Goal: Find specific page/section: Find specific page/section

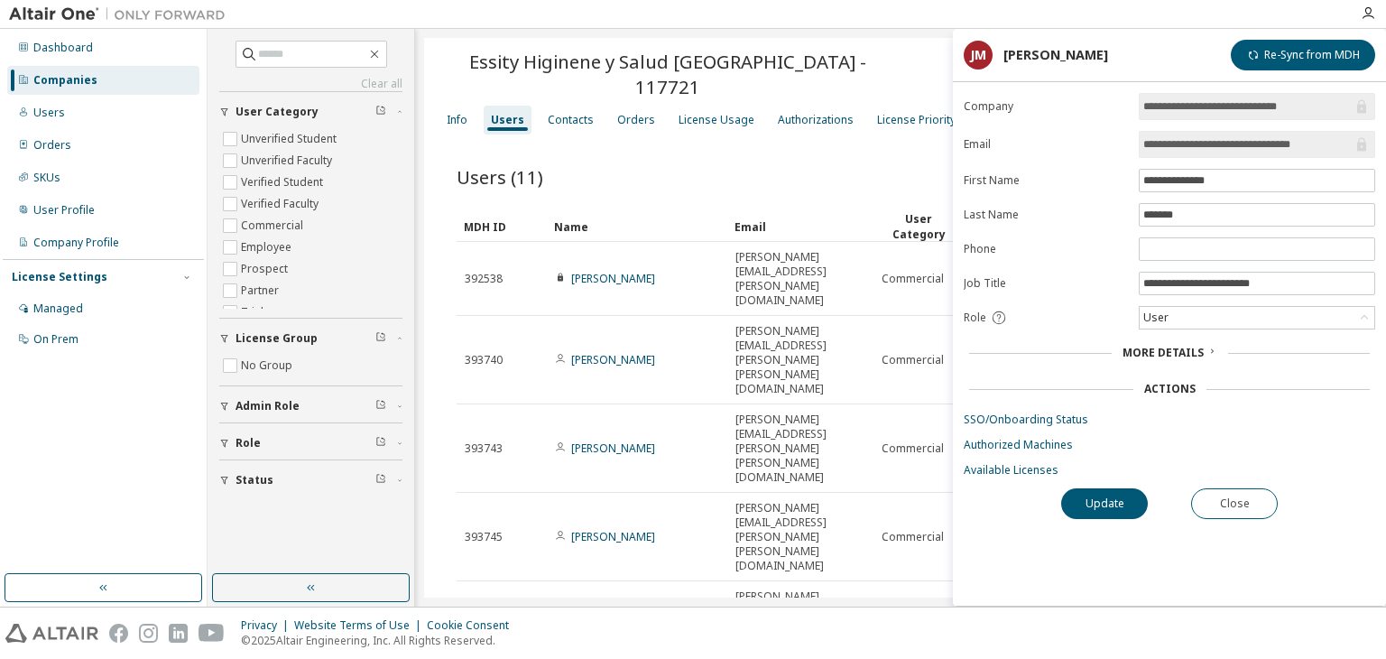
scroll to position [7, 0]
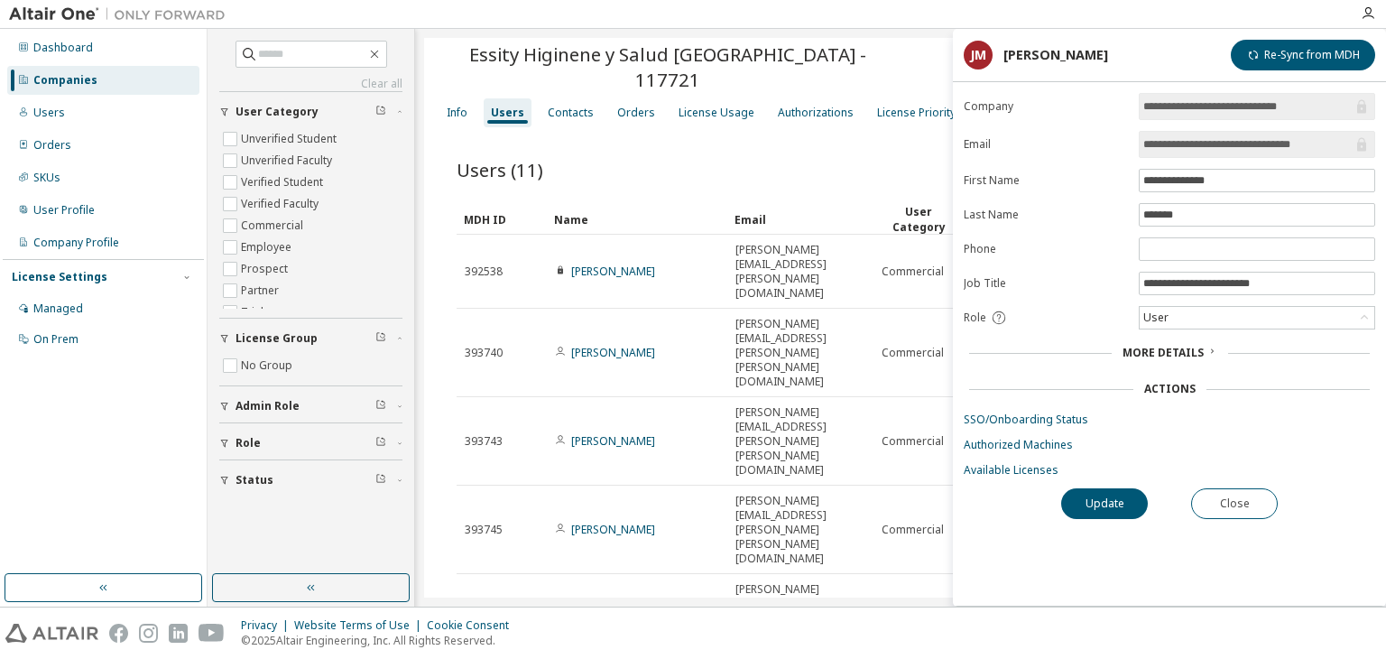
click at [134, 77] on div "Companies" at bounding box center [103, 80] width 192 height 29
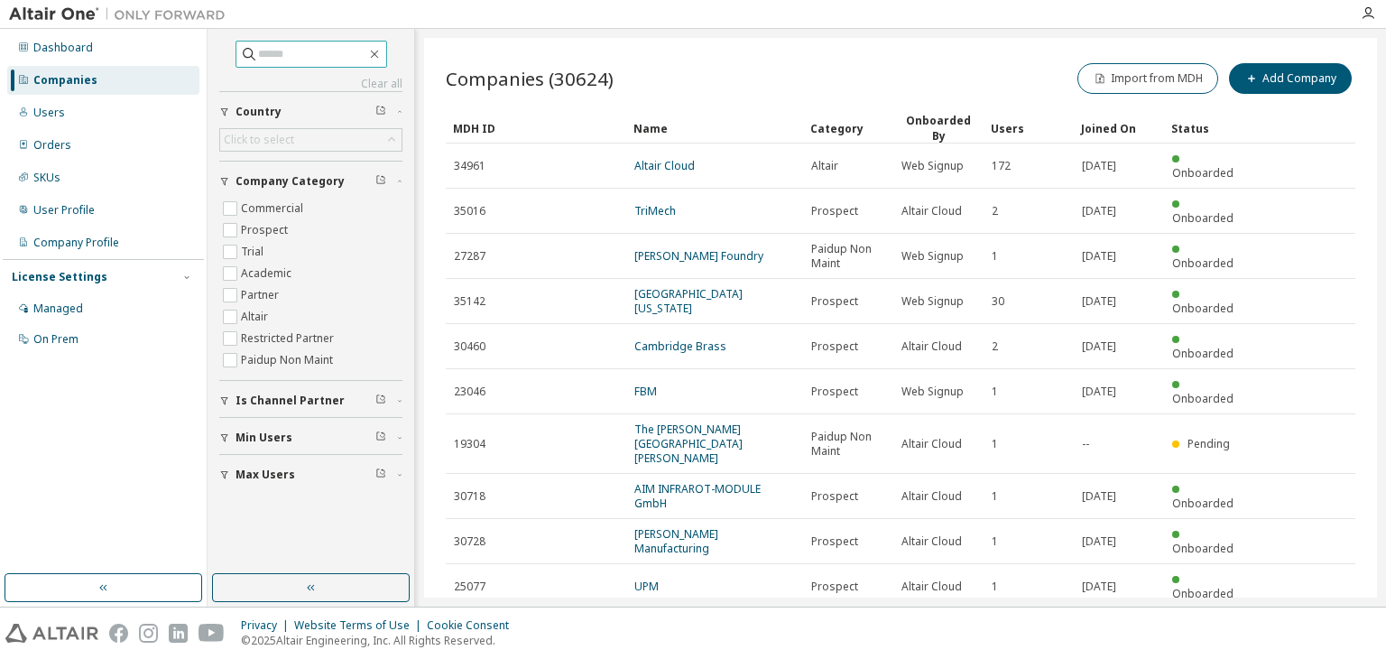
click at [339, 48] on input "text" at bounding box center [312, 54] width 108 height 18
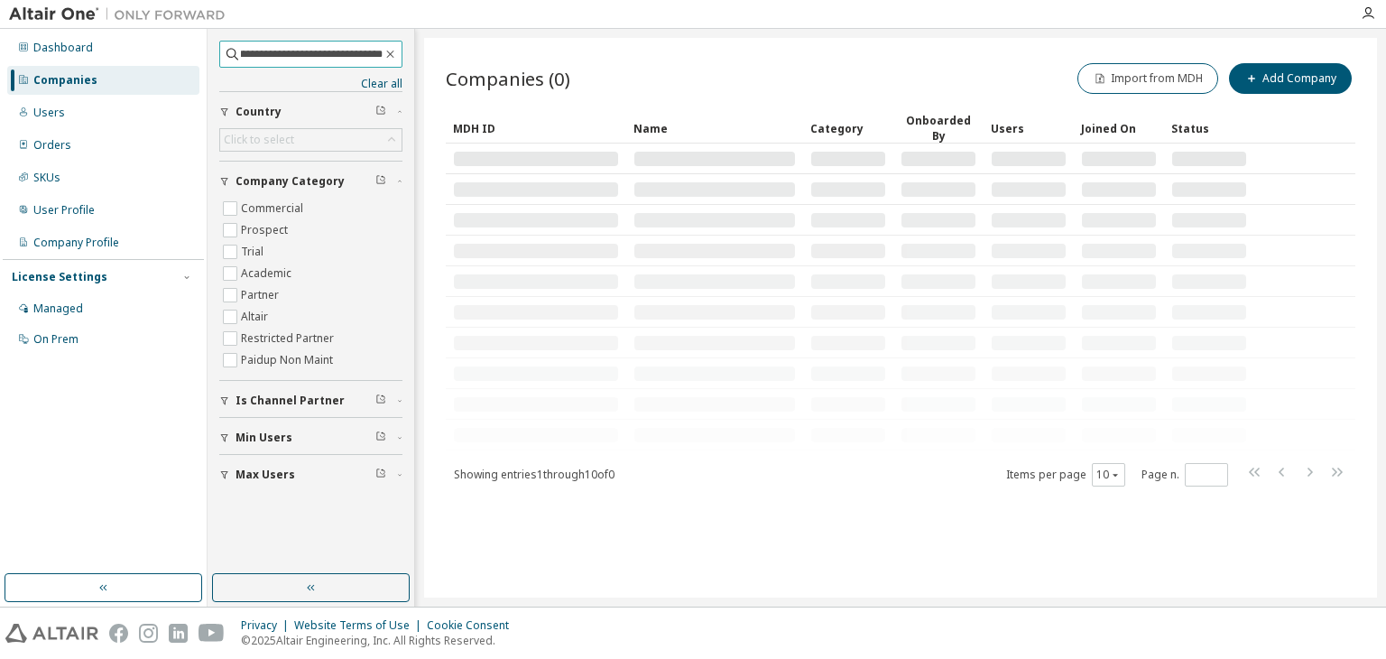
click at [279, 51] on input "**********" at bounding box center [312, 54] width 142 height 18
drag, startPoint x: 355, startPoint y: 59, endPoint x: 479, endPoint y: 62, distance: 124.6
click at [479, 62] on div "**********" at bounding box center [797, 318] width 1179 height 578
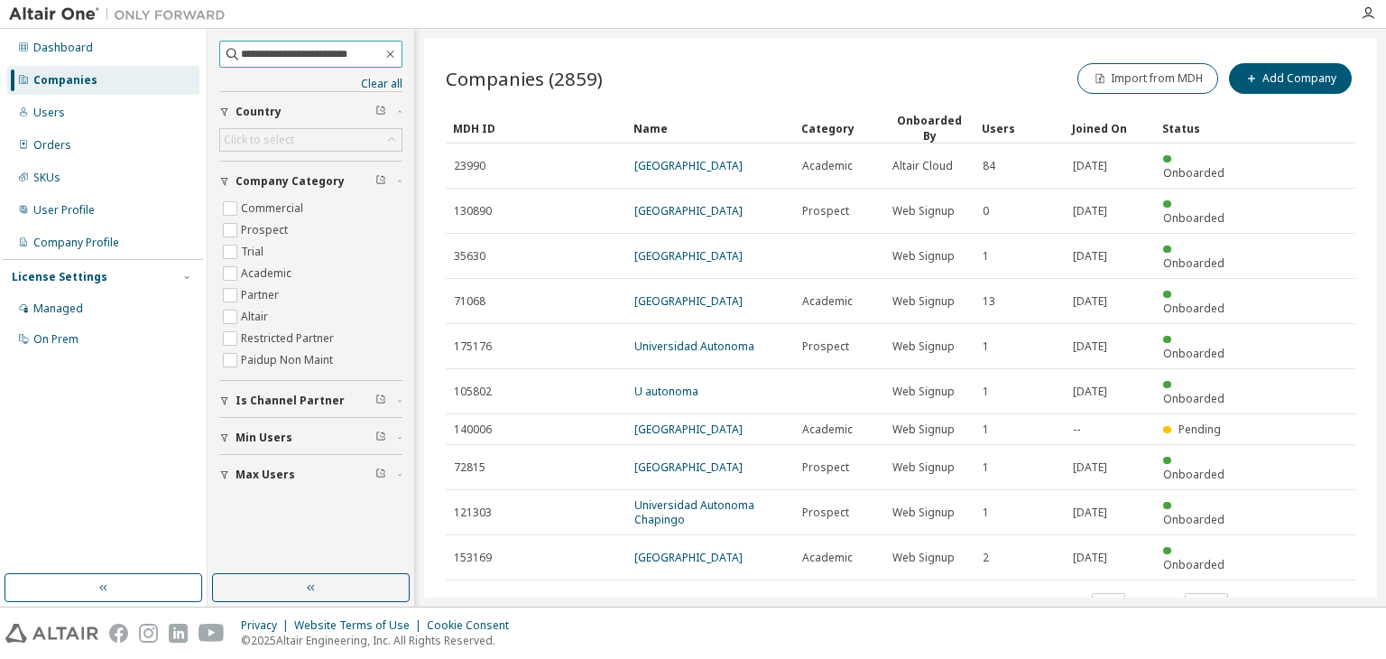
scroll to position [0, 0]
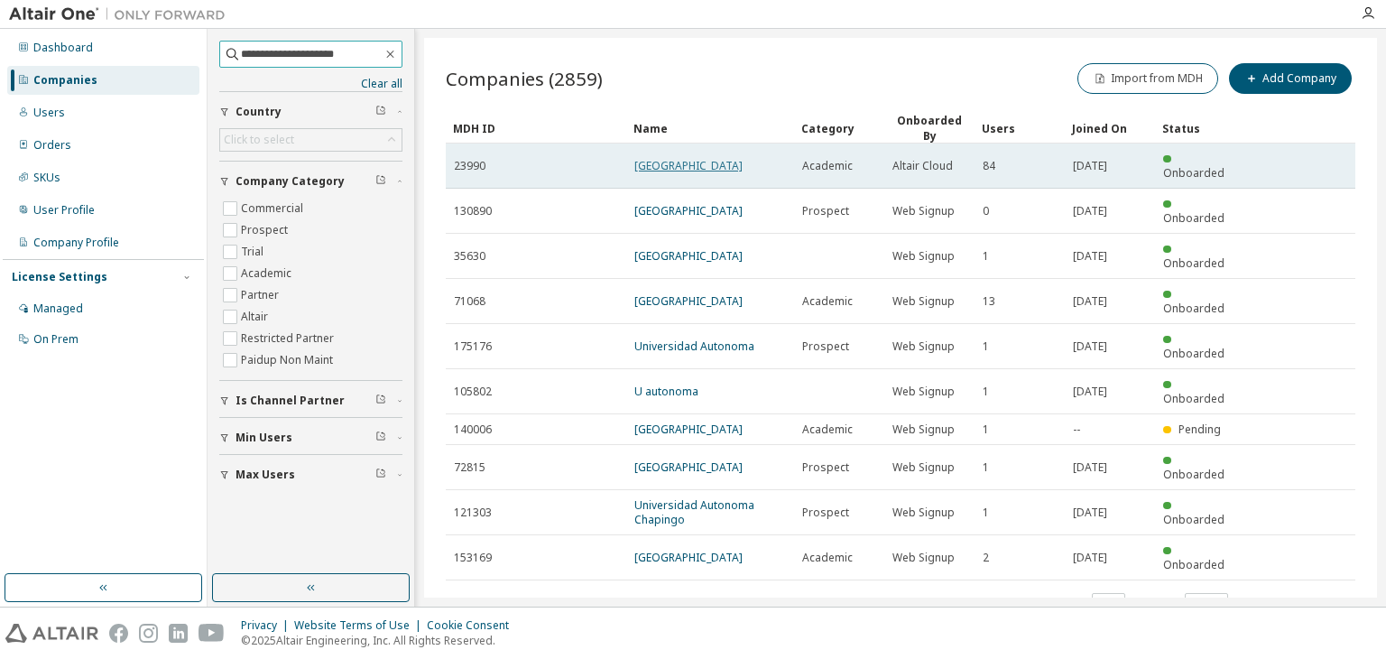
type input "**********"
click at [668, 158] on link "[GEOGRAPHIC_DATA]" at bounding box center [689, 165] width 108 height 15
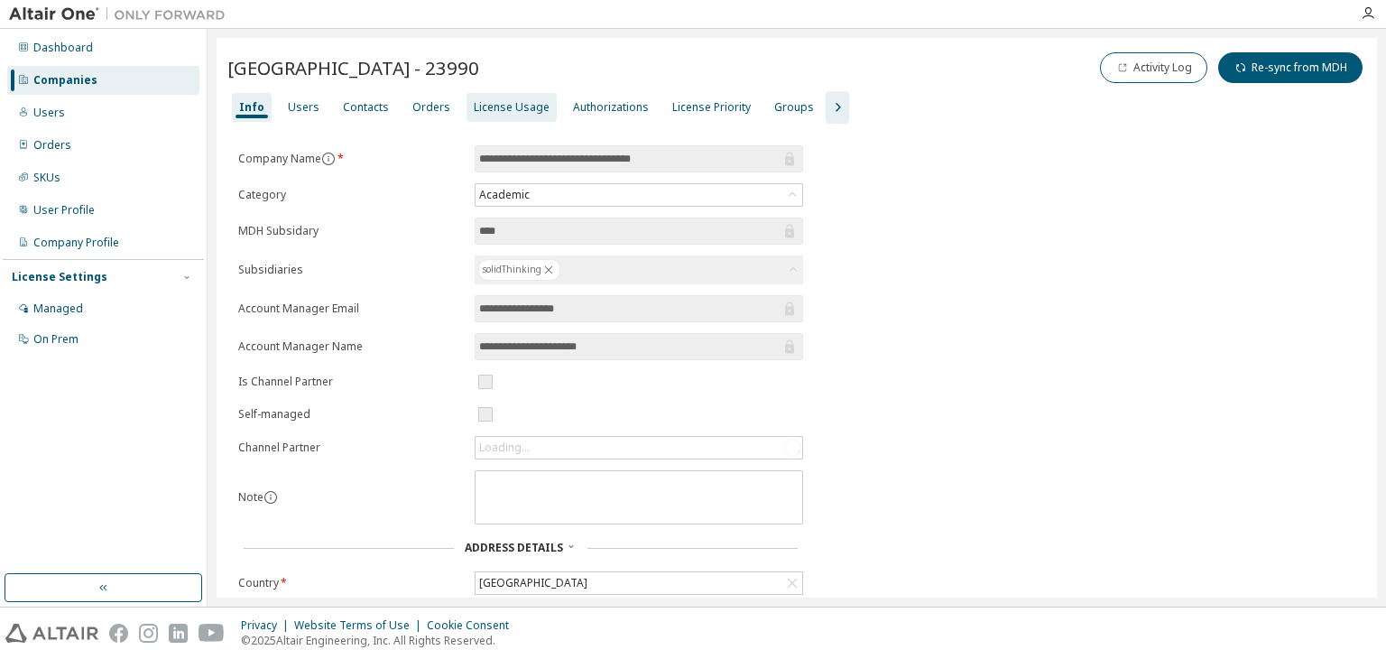
click at [527, 111] on div "License Usage" at bounding box center [512, 107] width 76 height 14
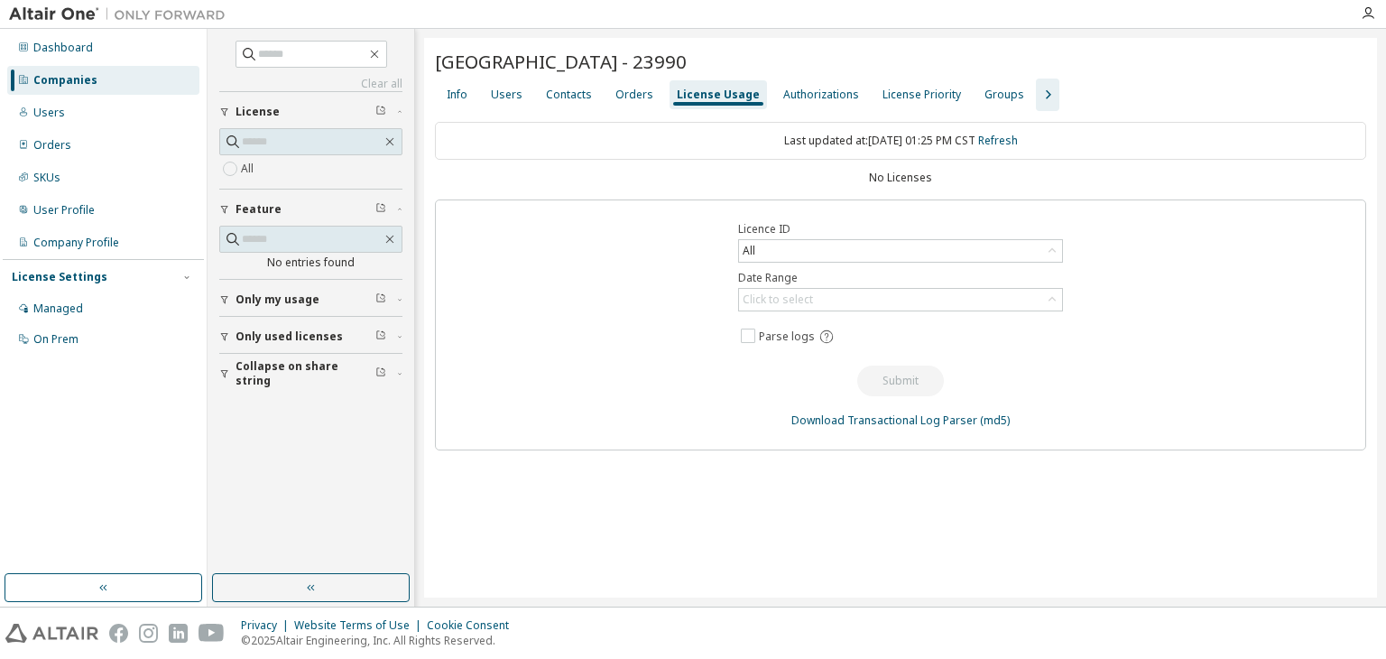
click at [931, 179] on div "No Licenses" at bounding box center [901, 178] width 932 height 14
click at [1037, 84] on icon "button" at bounding box center [1048, 95] width 22 height 22
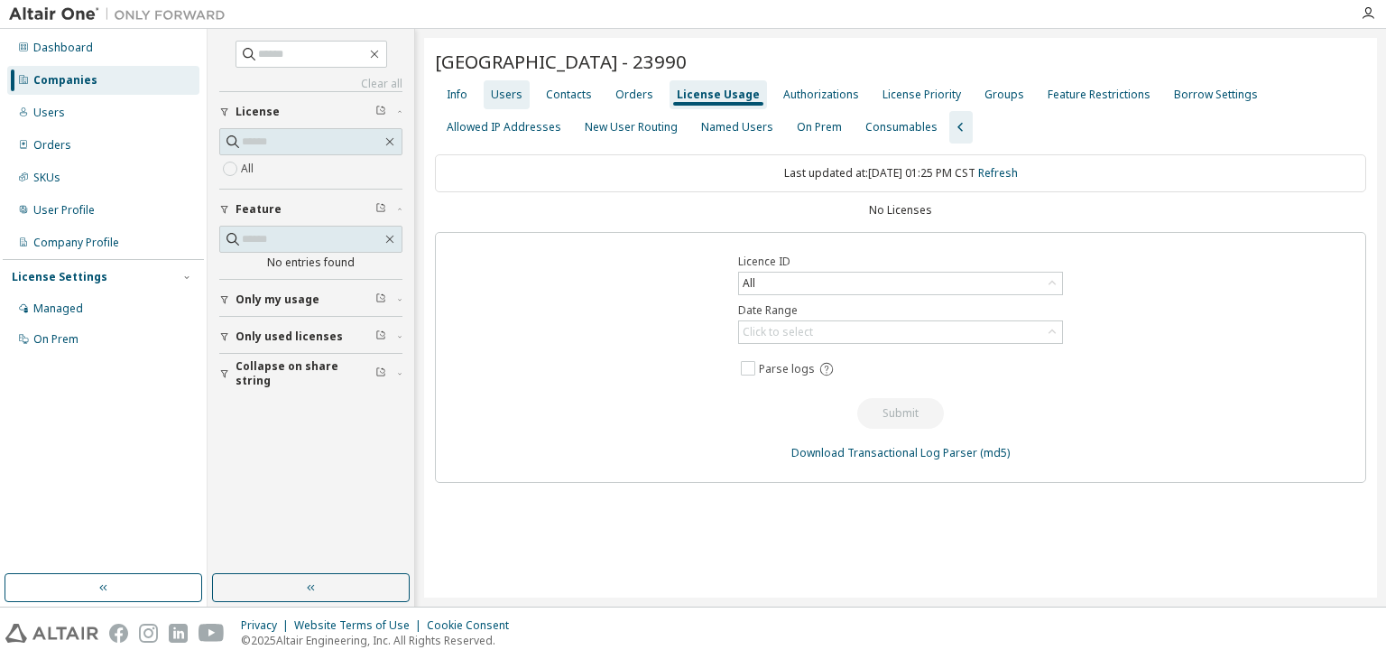
click at [502, 102] on div "Users" at bounding box center [507, 94] width 46 height 29
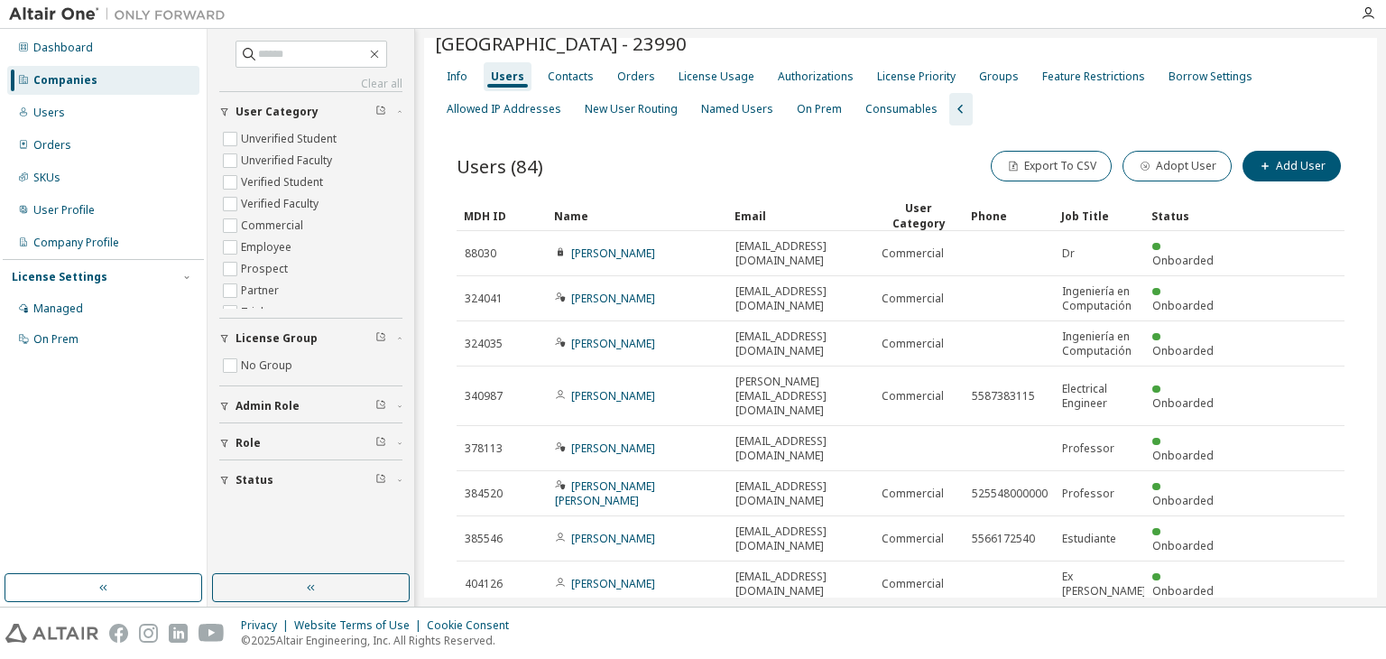
scroll to position [18, 0]
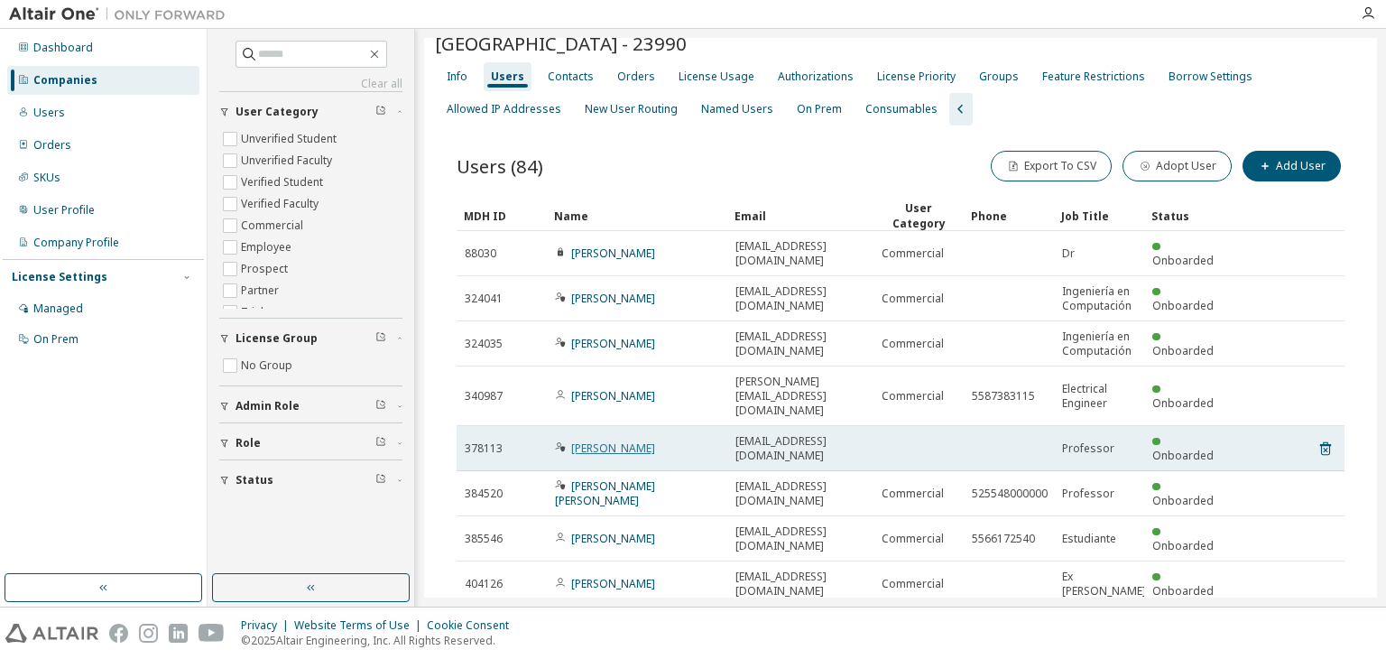
click at [615, 440] on link "[PERSON_NAME]" at bounding box center [613, 447] width 84 height 15
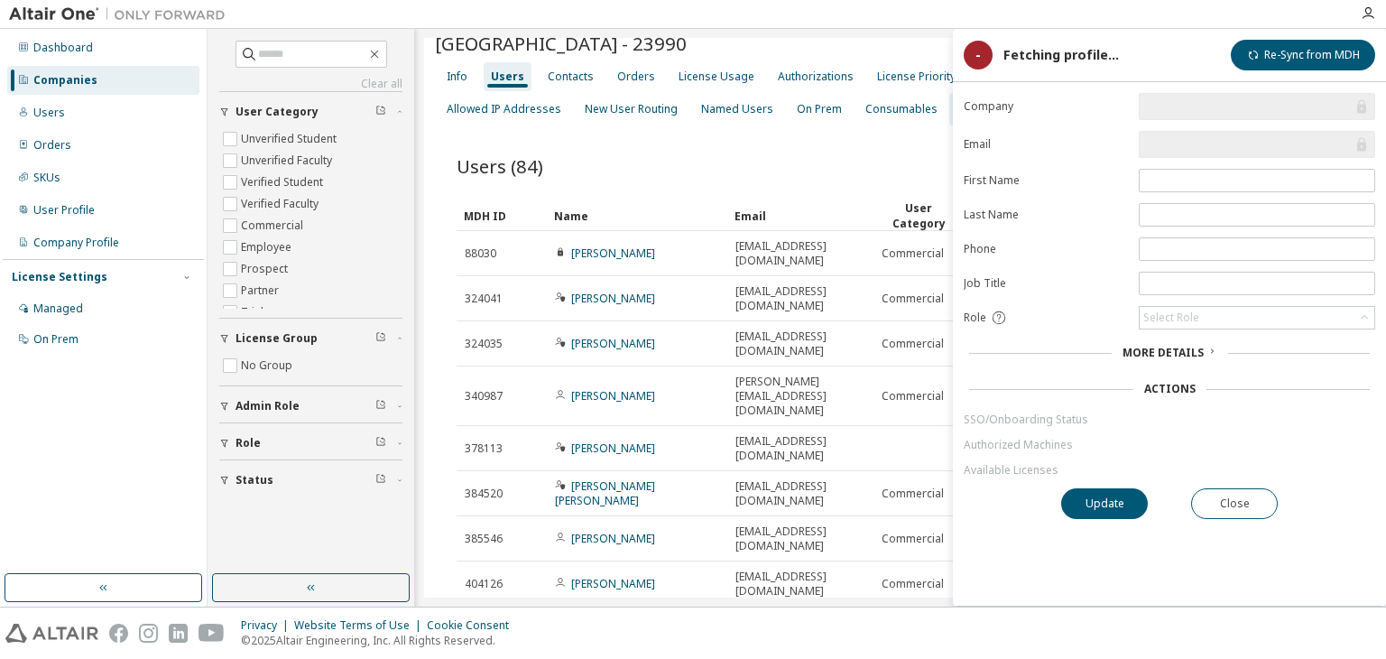
click at [1179, 351] on span "More Details" at bounding box center [1163, 352] width 81 height 15
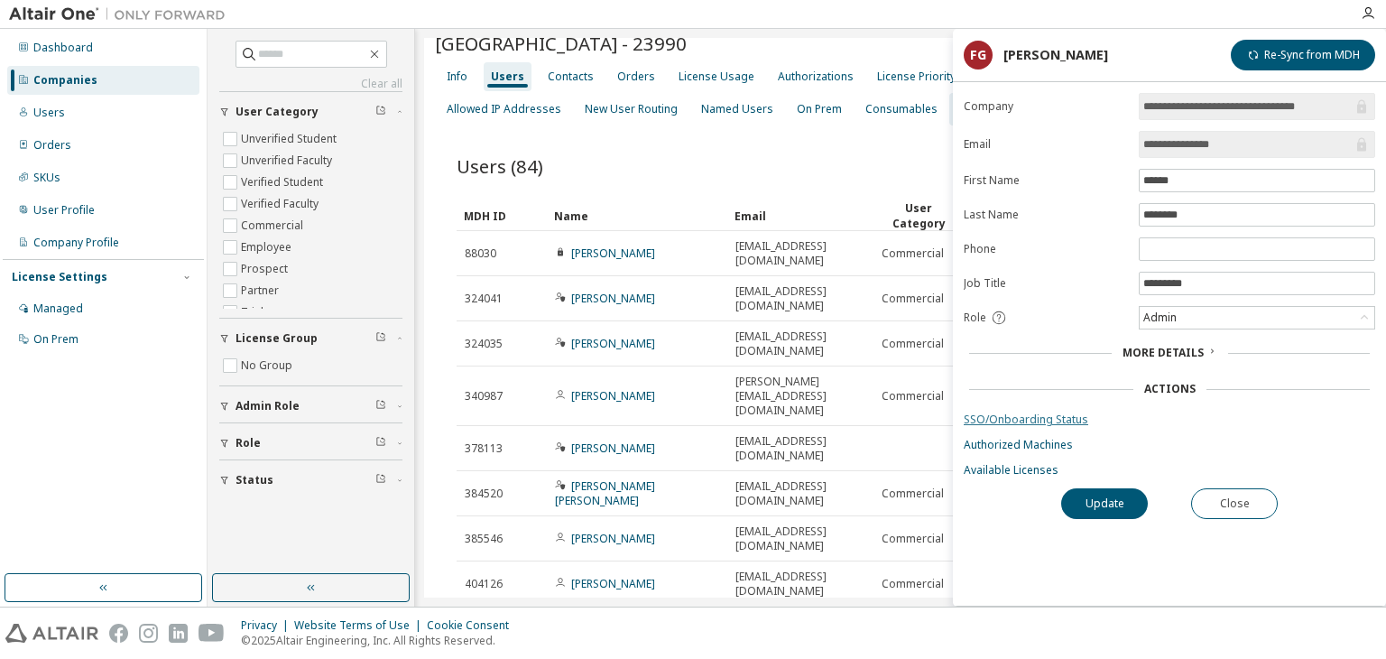
click at [1056, 421] on link "SSO/Onboarding Status" at bounding box center [1170, 419] width 412 height 14
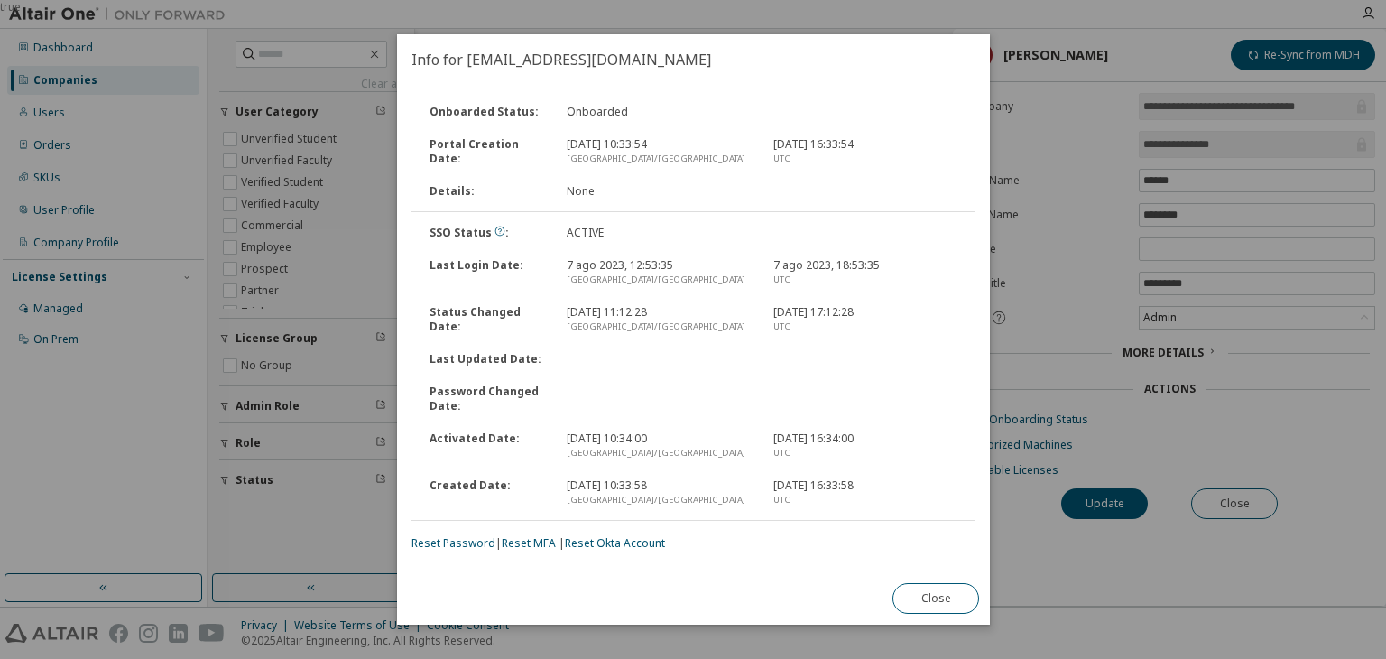
click at [808, 6] on div "true" at bounding box center [693, 329] width 1386 height 659
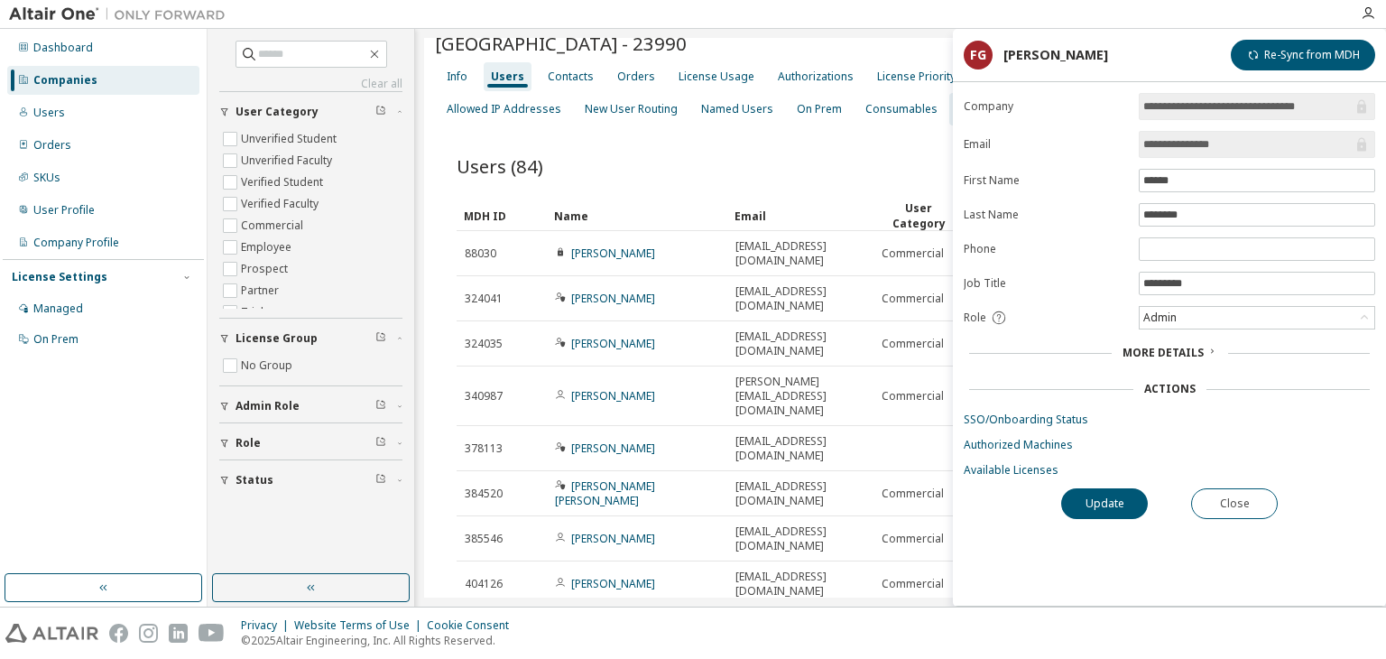
click at [859, 147] on div "Users (84) Export To CSV Adopt User Add User" at bounding box center [901, 166] width 888 height 38
click at [958, 107] on icon "button" at bounding box center [960, 109] width 5 height 9
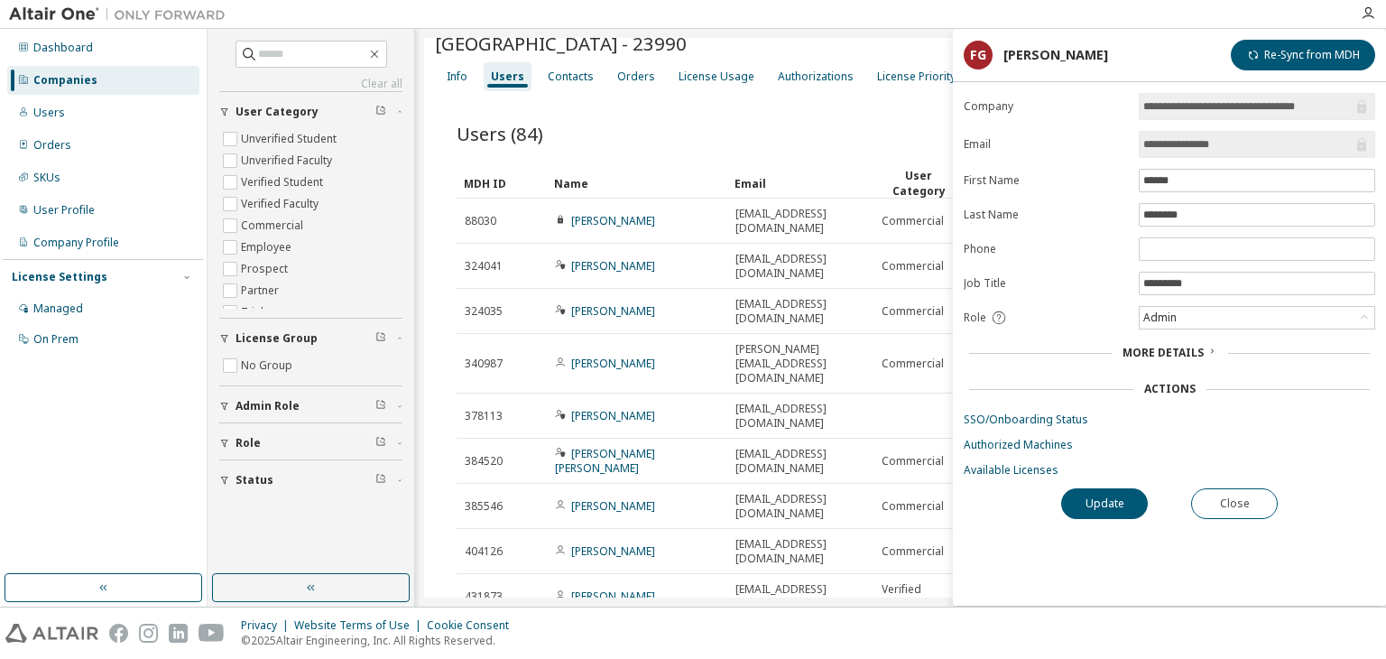
click at [881, 135] on div "Users (84) Export To CSV Adopt User Add User" at bounding box center [901, 134] width 888 height 38
click at [1214, 502] on button "Close" at bounding box center [1234, 503] width 87 height 31
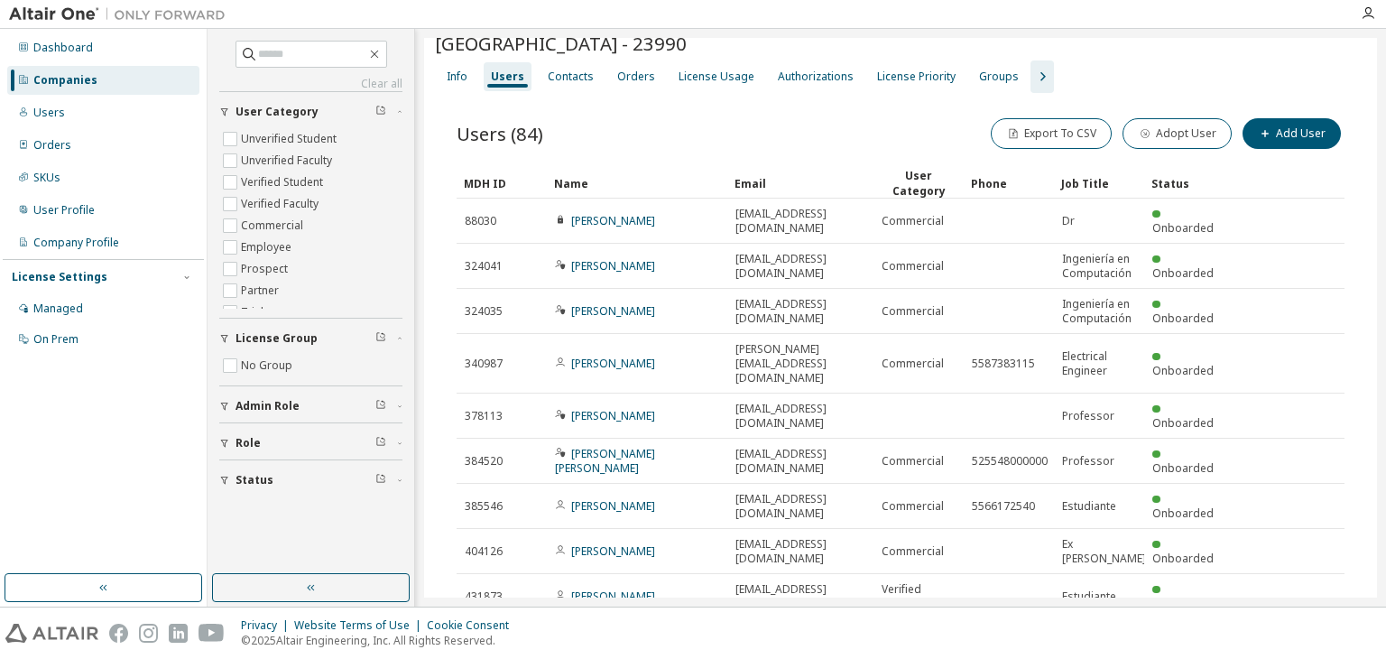
scroll to position [147, 0]
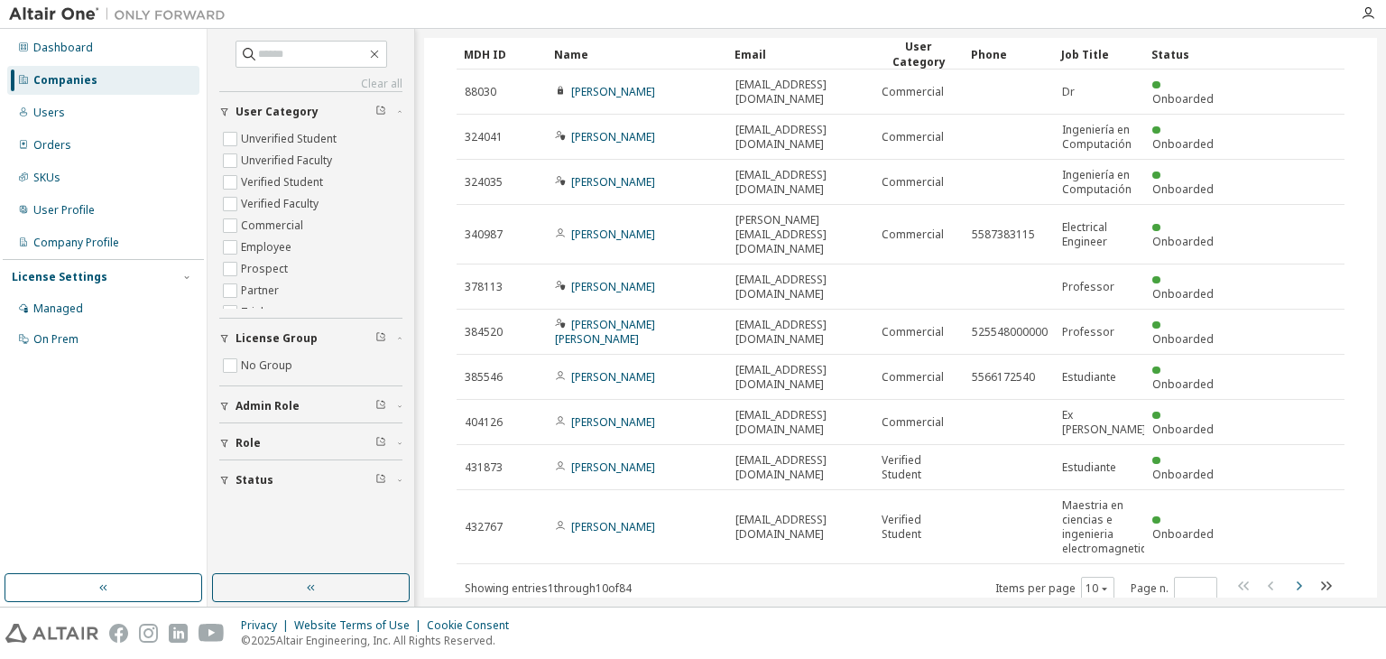
click at [1293, 575] on icon "button" at bounding box center [1299, 586] width 22 height 22
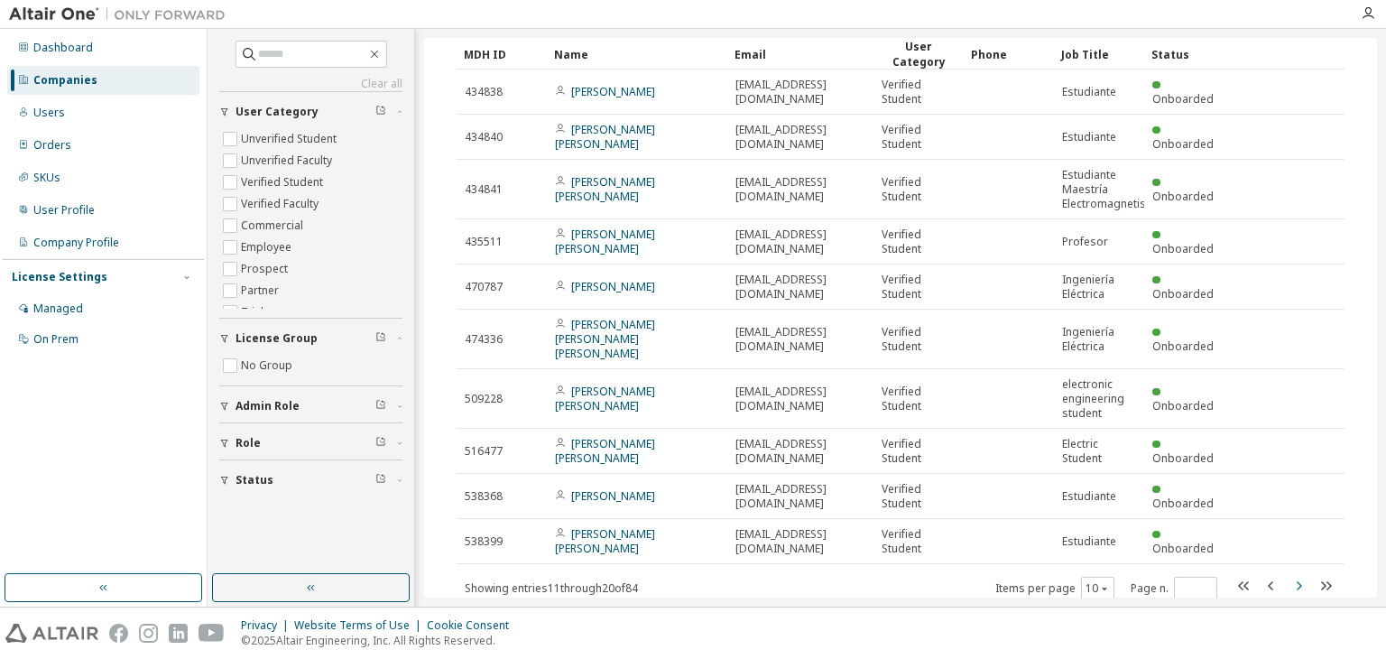
click at [1288, 576] on icon "button" at bounding box center [1299, 586] width 22 height 22
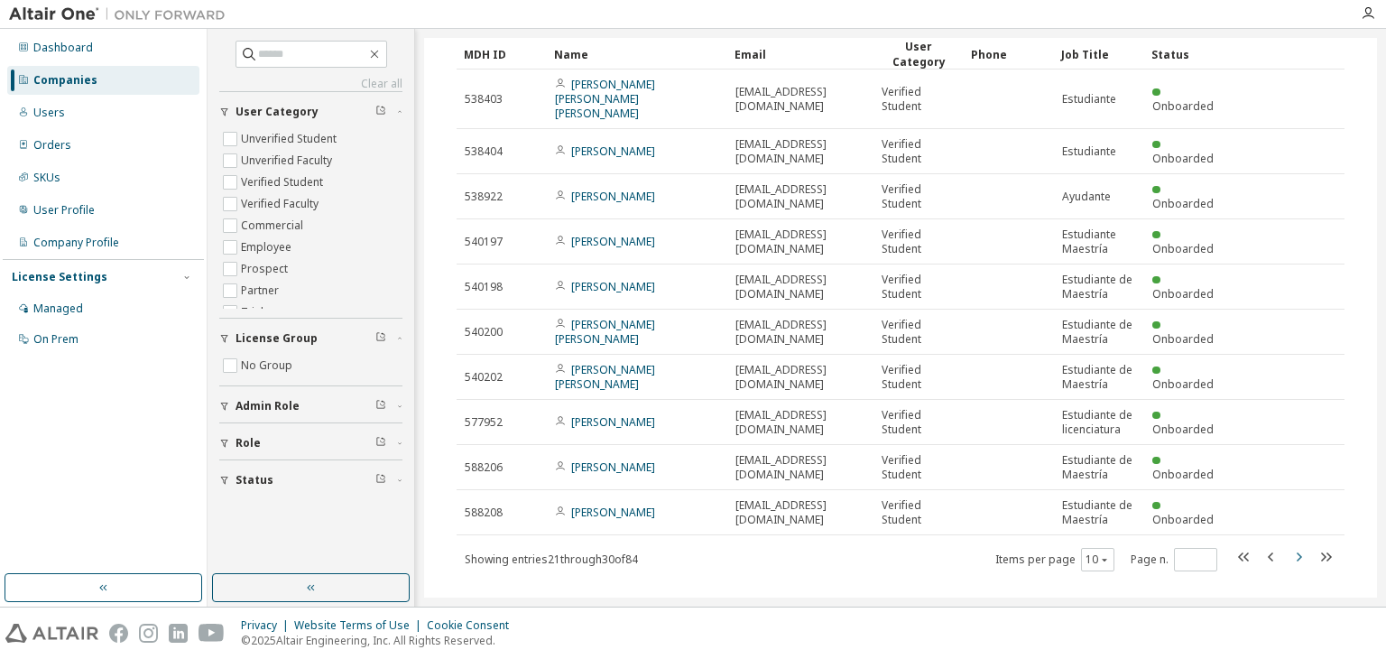
click at [1294, 546] on icon "button" at bounding box center [1299, 557] width 22 height 22
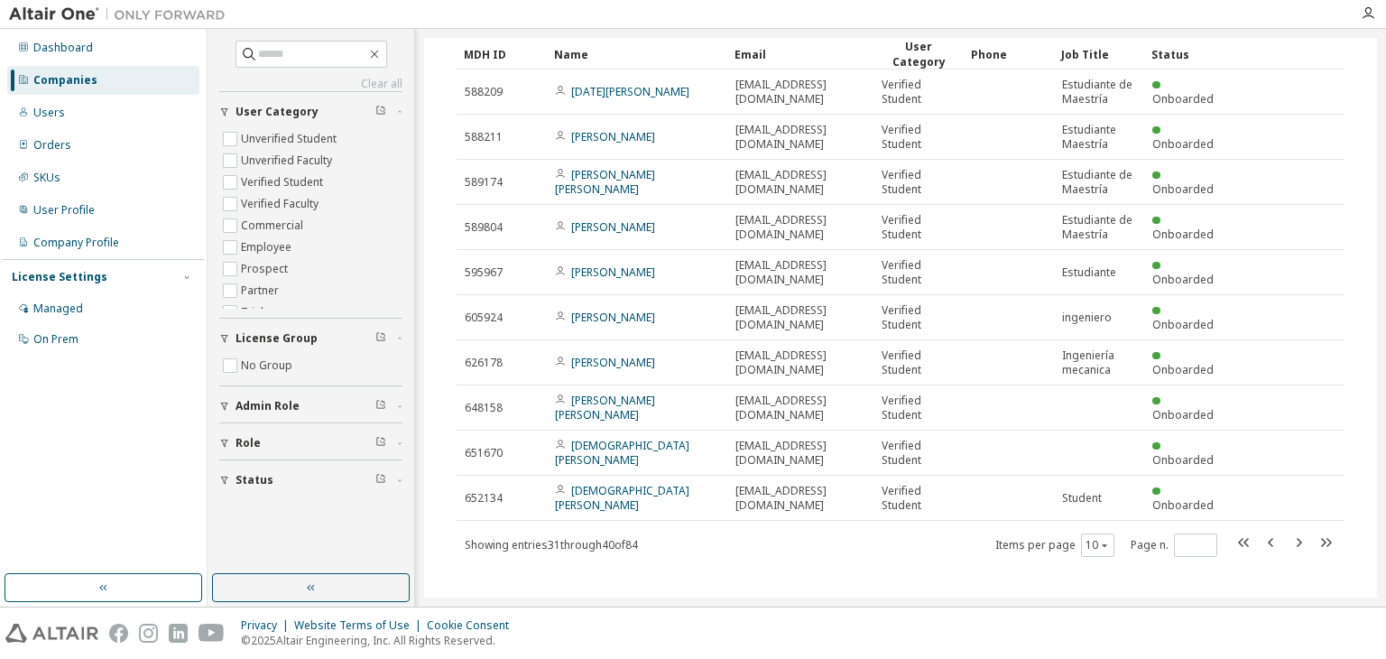
click at [1251, 541] on span at bounding box center [1285, 545] width 103 height 26
click at [1261, 540] on icon "button" at bounding box center [1272, 543] width 22 height 22
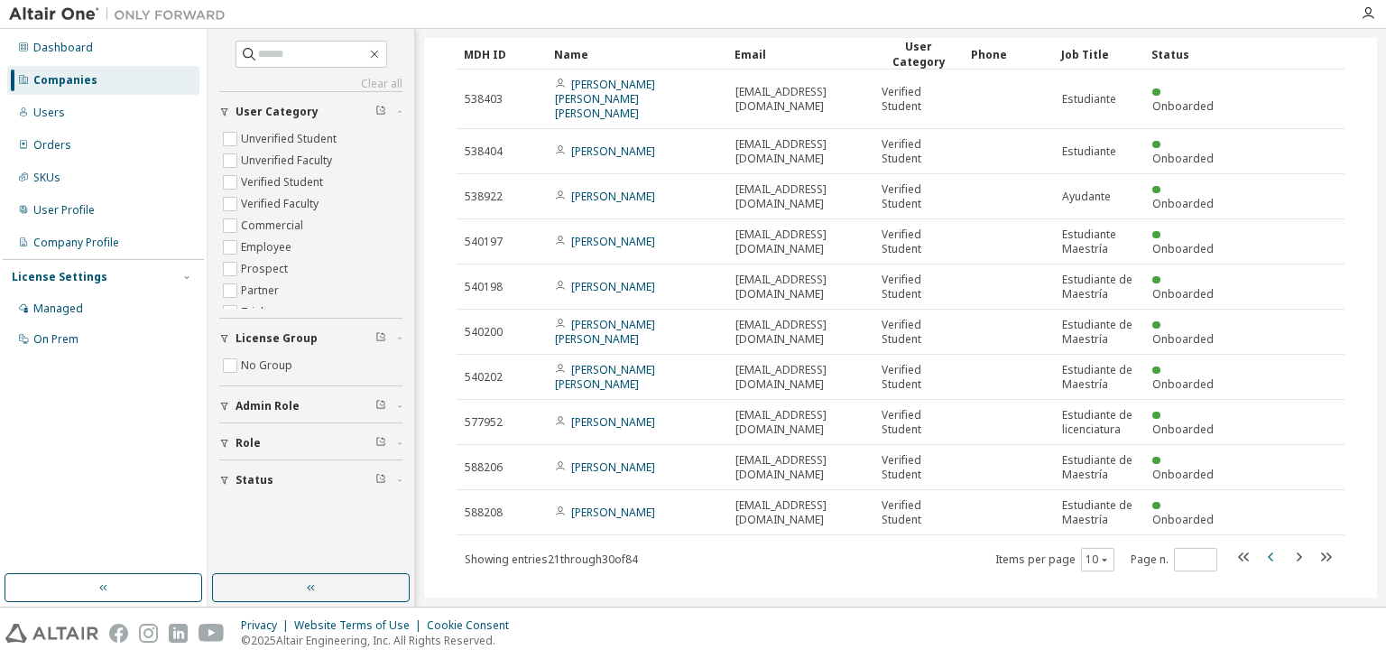
click at [1261, 546] on icon "button" at bounding box center [1272, 557] width 22 height 22
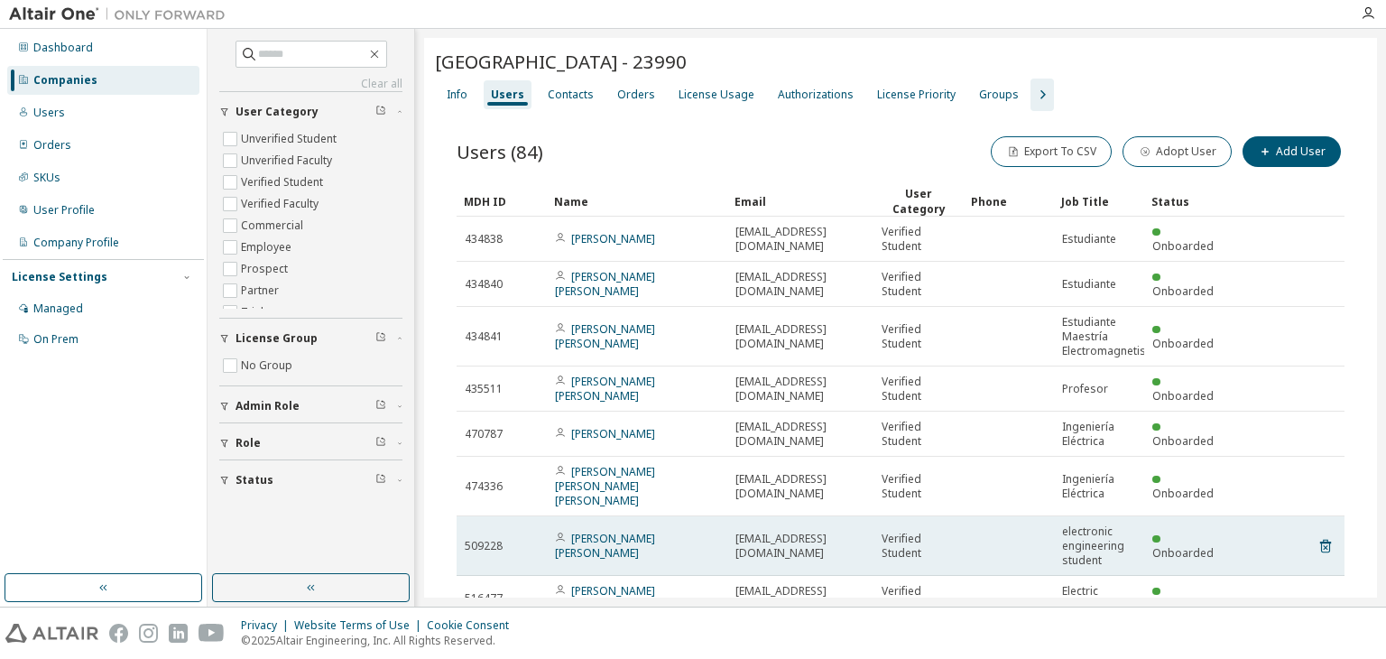
scroll to position [190, 0]
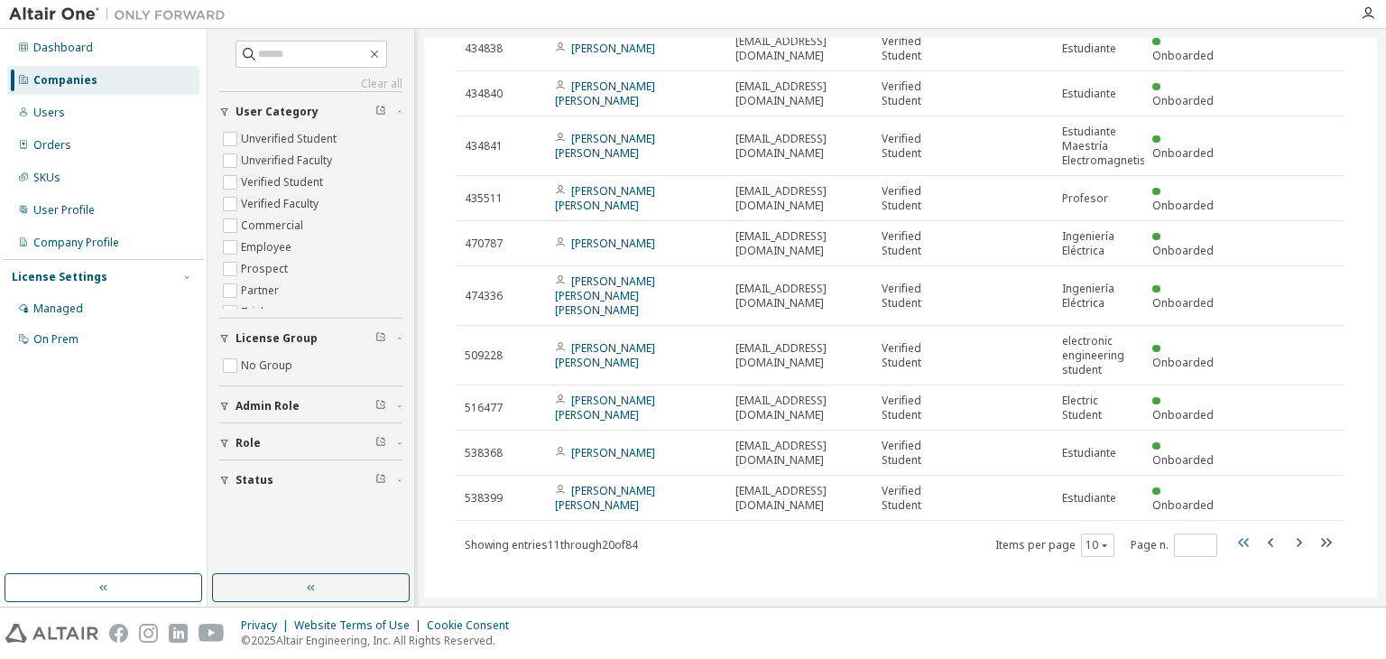
click at [1241, 532] on icon "button" at bounding box center [1245, 543] width 22 height 22
type input "*"
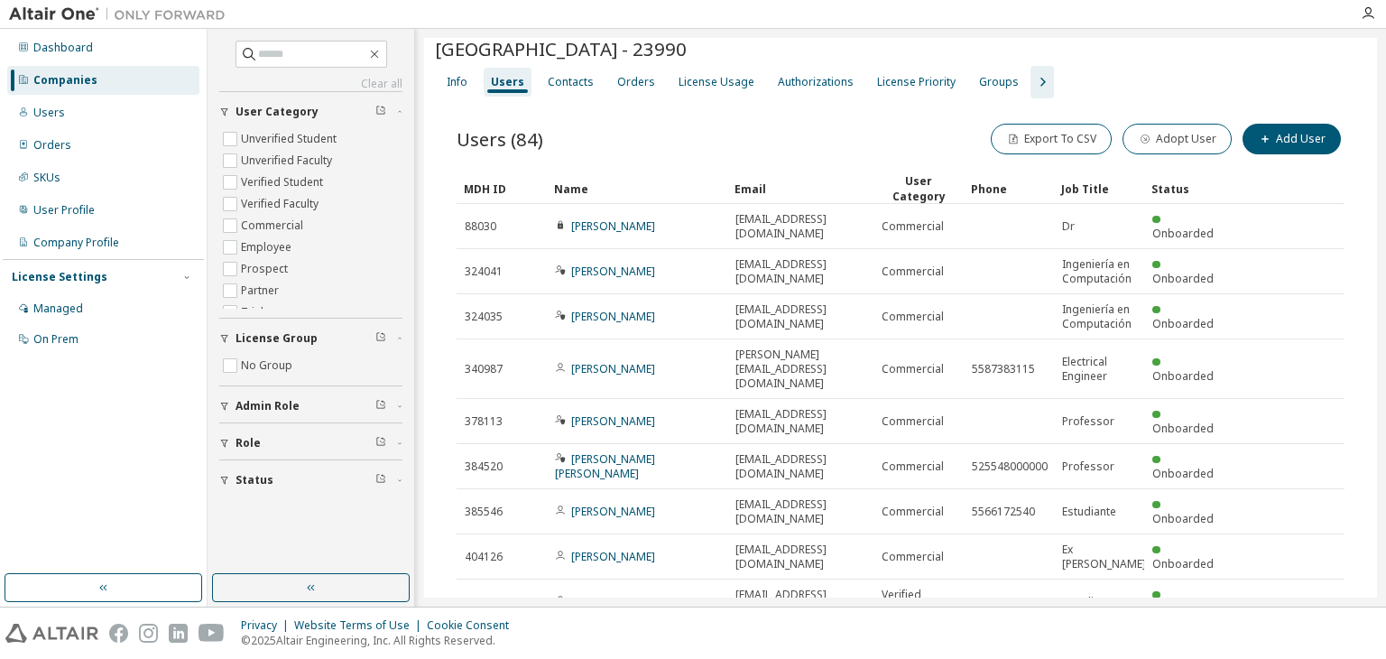
scroll to position [12, 0]
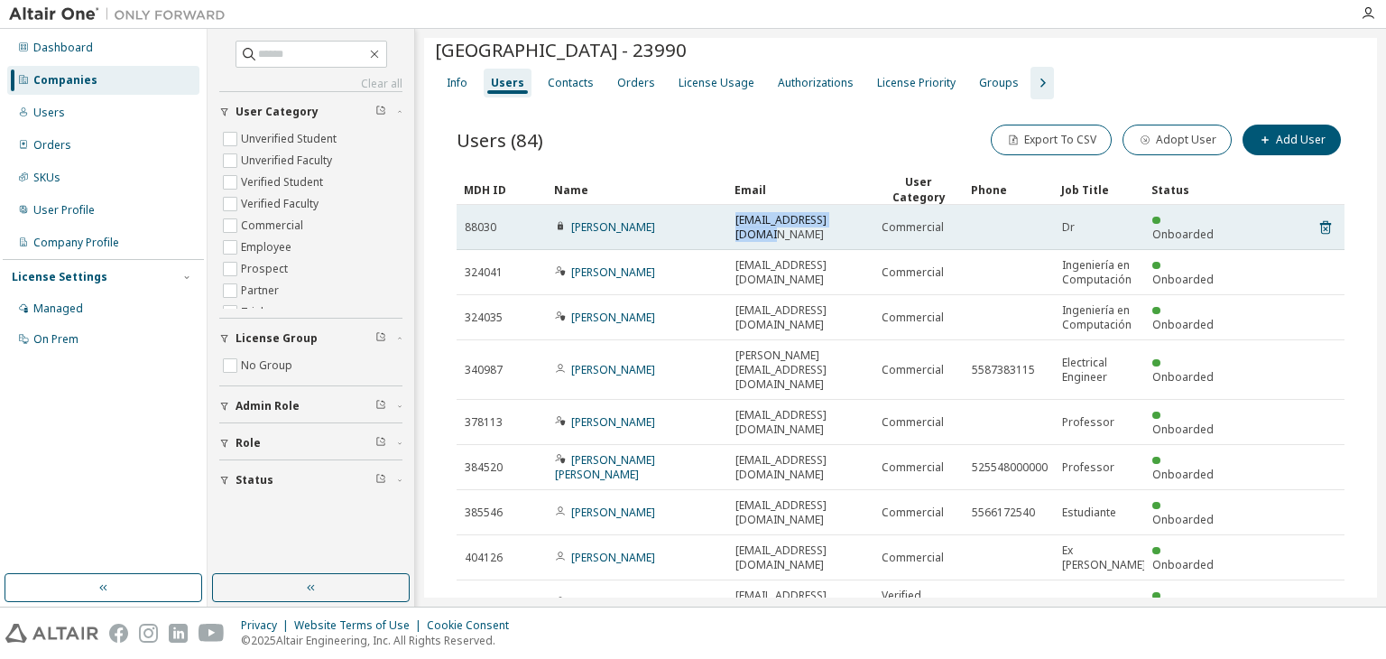
drag, startPoint x: 734, startPoint y: 222, endPoint x: 860, endPoint y: 215, distance: 126.6
click at [860, 215] on td "[EMAIL_ADDRESS][DOMAIN_NAME]" at bounding box center [801, 227] width 146 height 45
copy span "[EMAIL_ADDRESS][DOMAIN_NAME]"
